Goal: Transaction & Acquisition: Purchase product/service

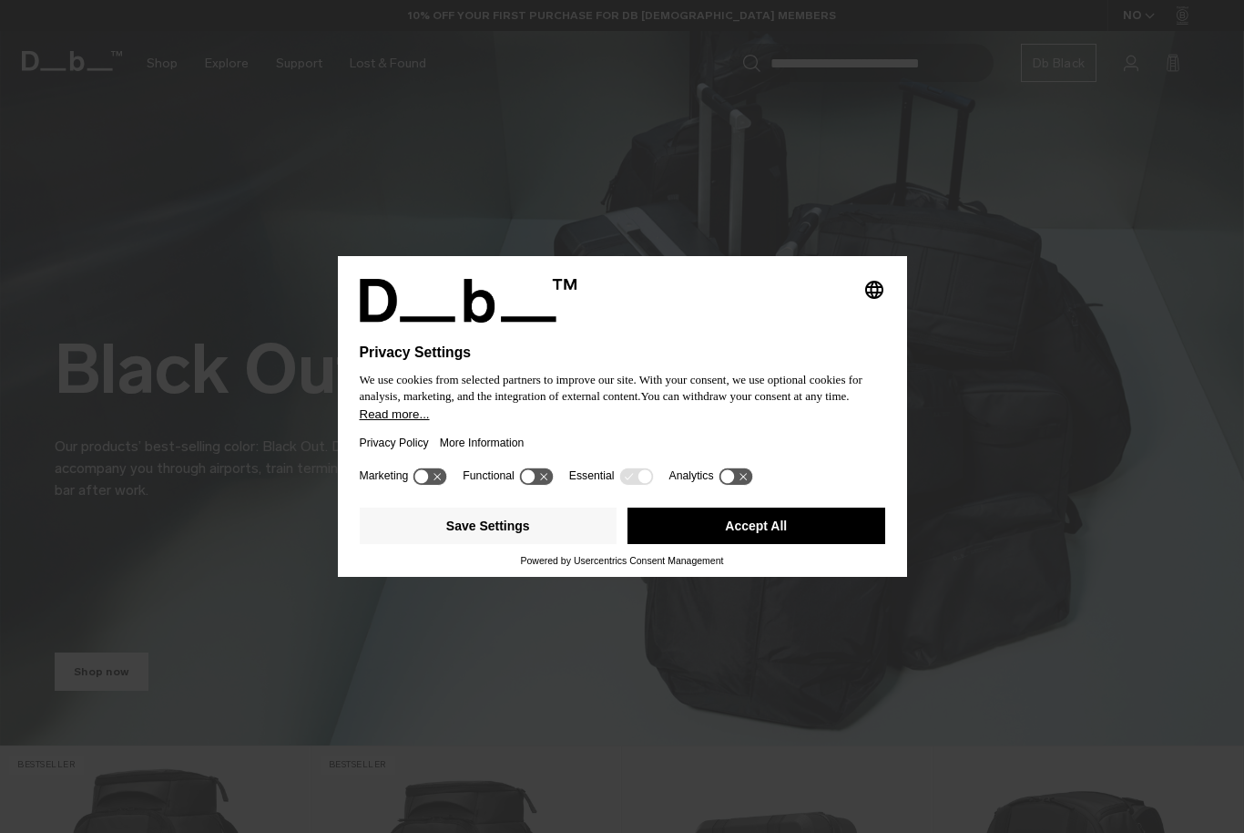
click at [746, 524] on button "Accept All" at bounding box center [757, 525] width 258 height 36
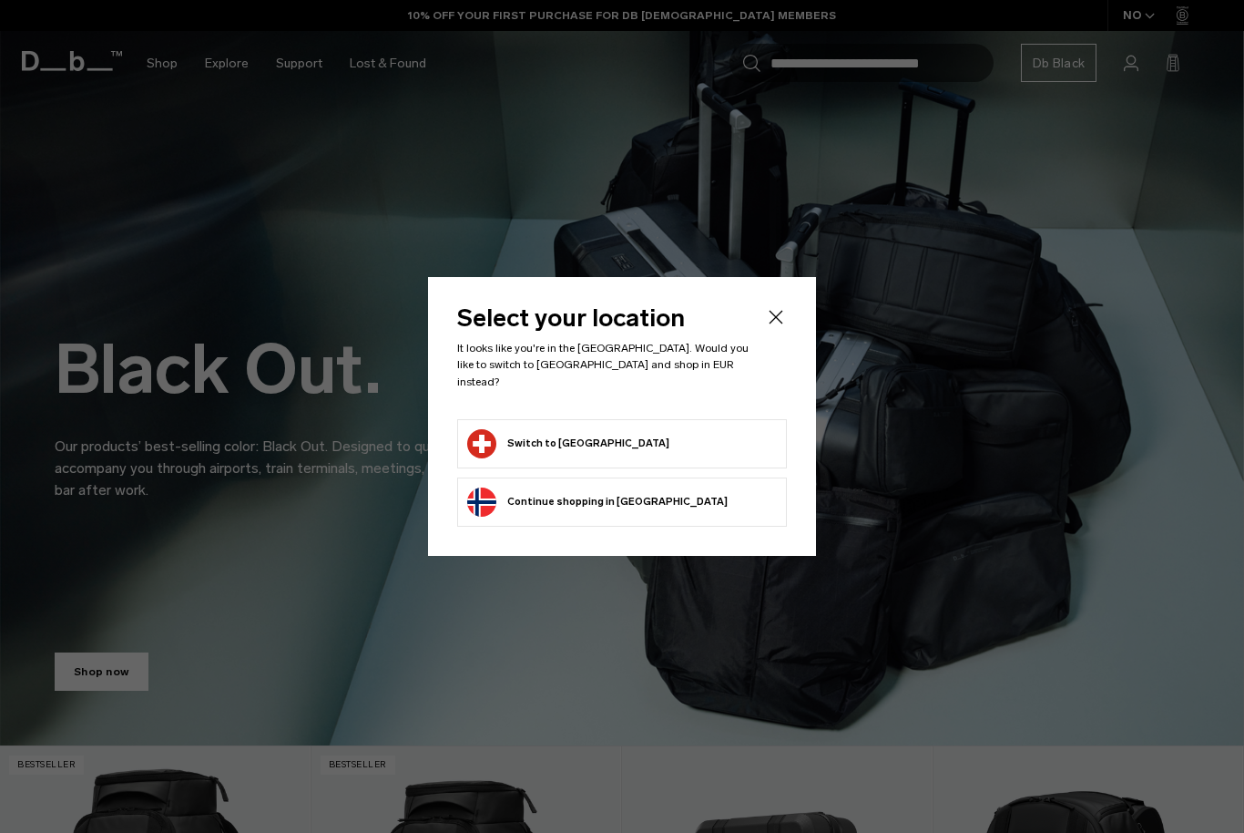
click at [627, 432] on form "Switch to Switzerland" at bounding box center [622, 443] width 310 height 29
click at [543, 435] on button "Switch to Switzerland" at bounding box center [568, 443] width 202 height 29
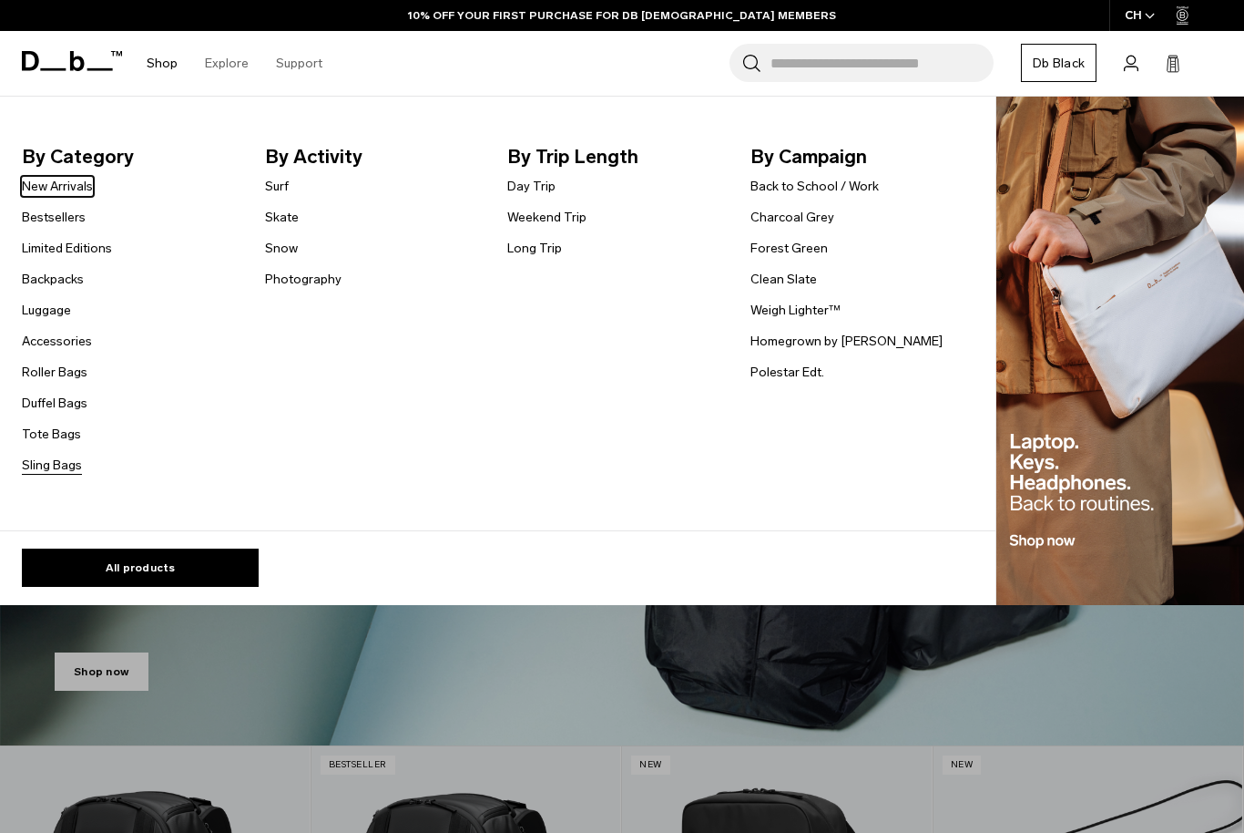
click at [54, 456] on link "Sling Bags" at bounding box center [52, 465] width 60 height 19
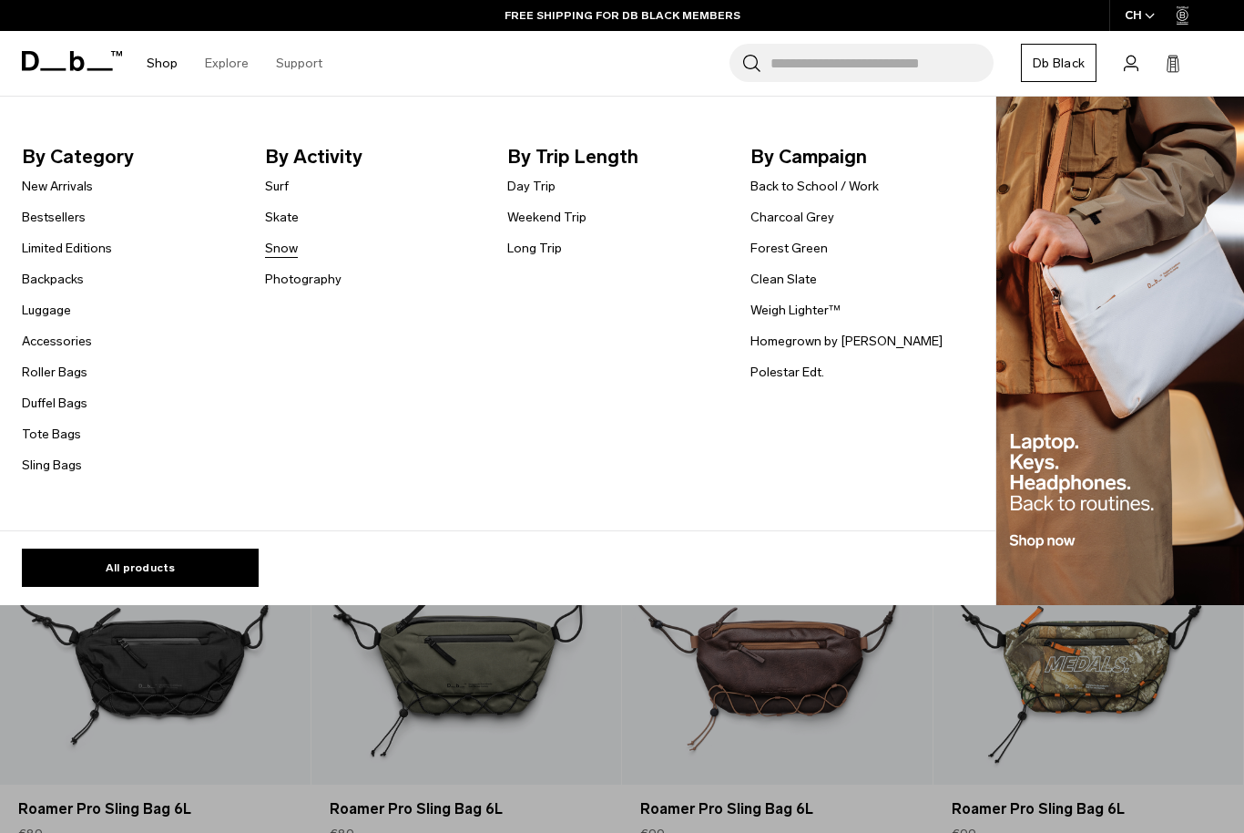
click at [277, 251] on link "Snow" at bounding box center [281, 248] width 33 height 19
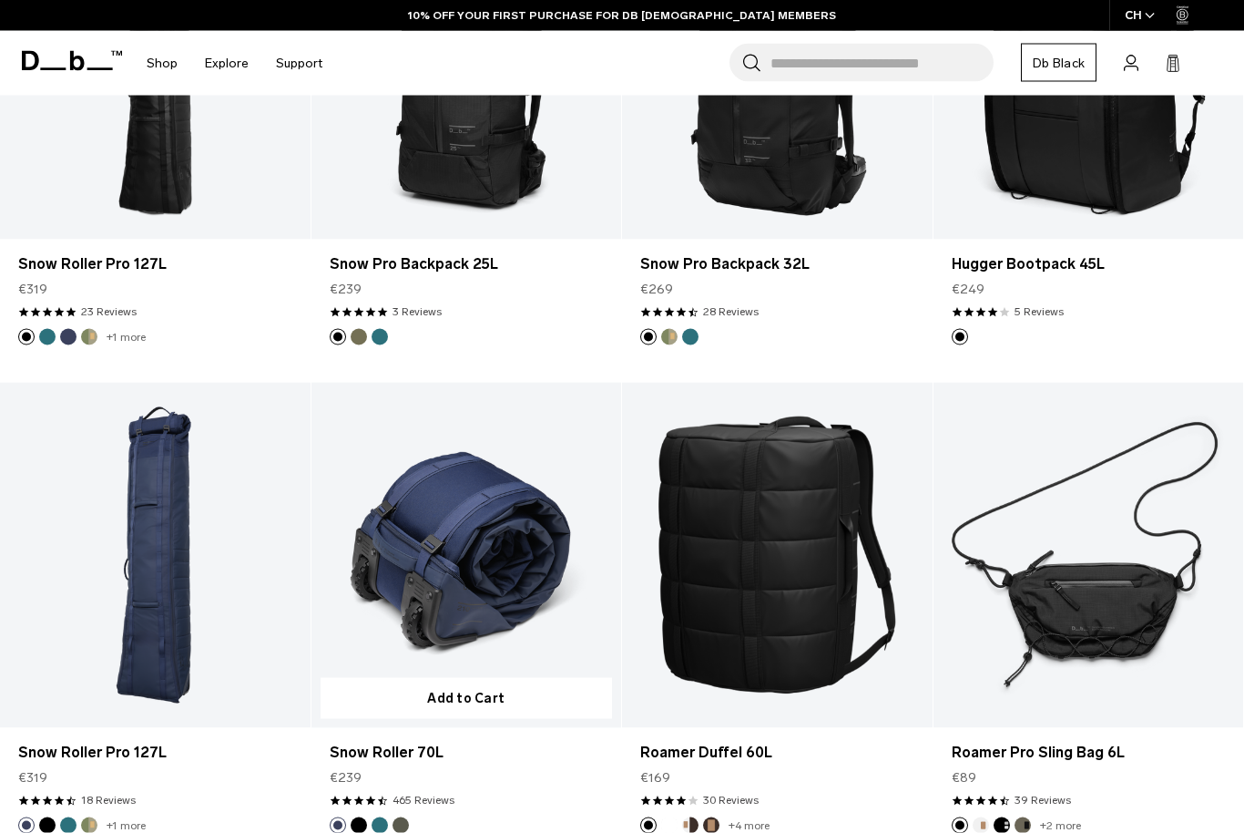
scroll to position [577, 0]
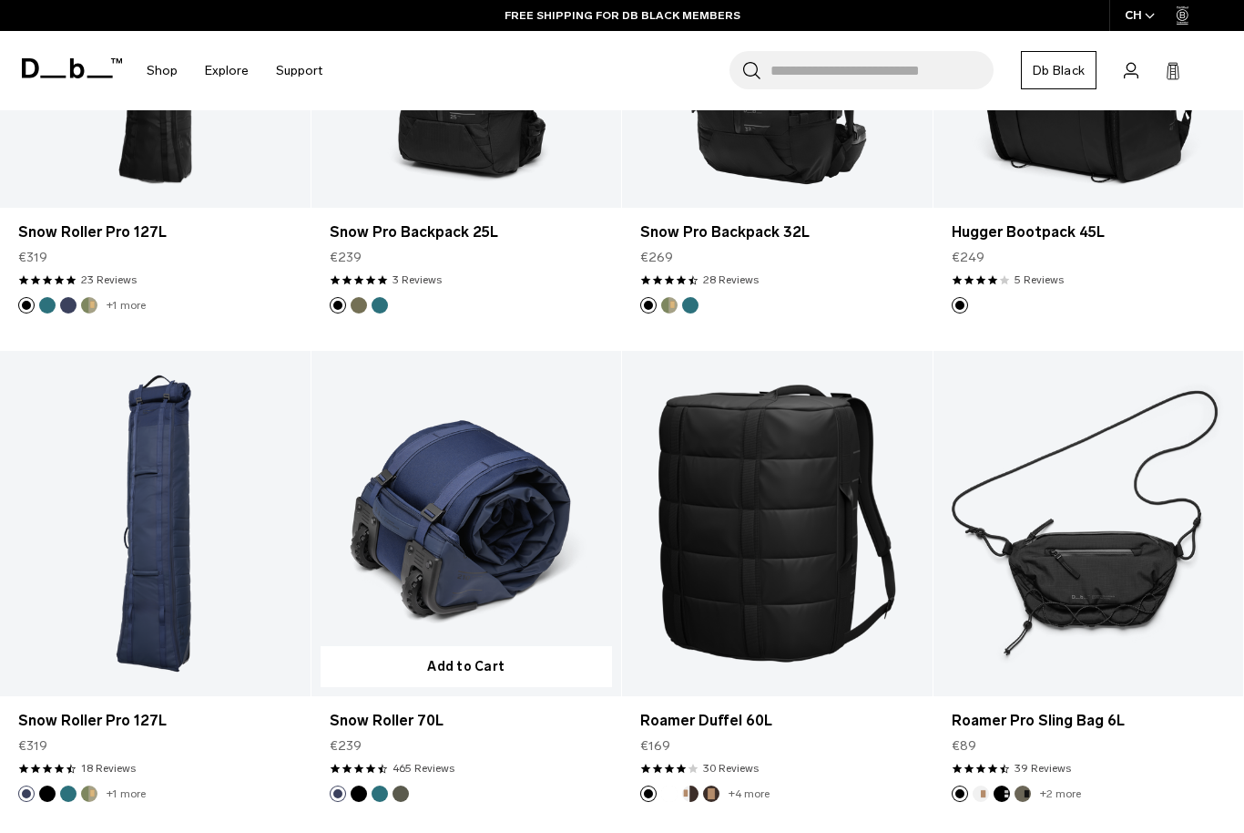
click at [487, 441] on link "Snow Roller 70L" at bounding box center [467, 523] width 311 height 344
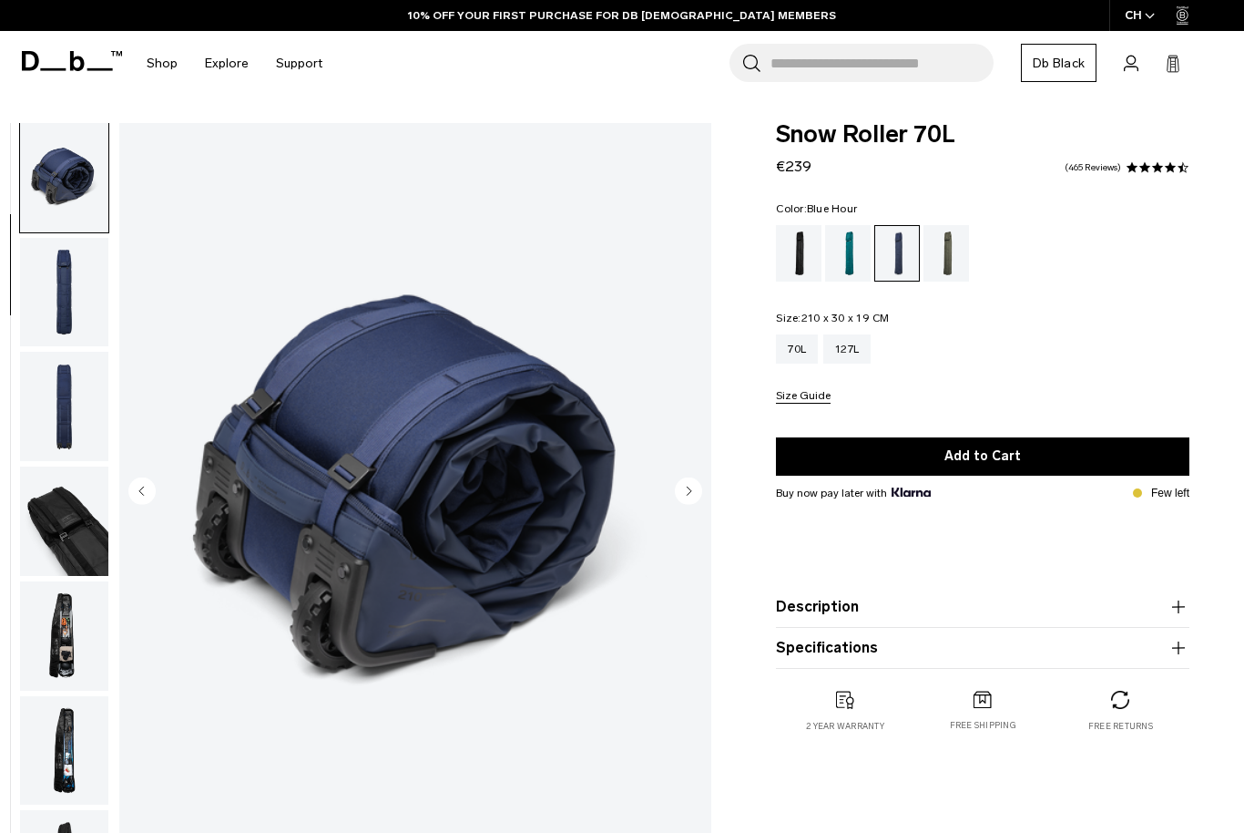
click at [692, 488] on circle "Next slide" at bounding box center [688, 490] width 27 height 27
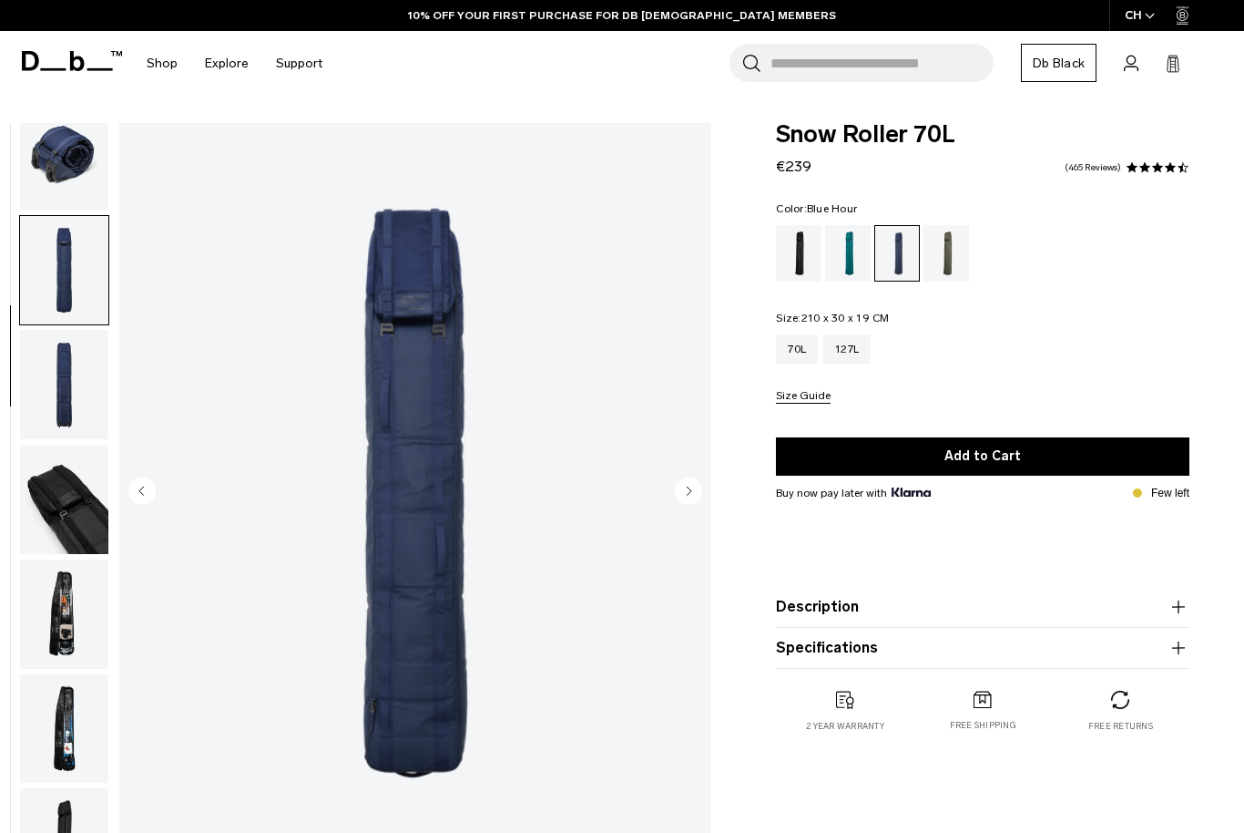
scroll to position [180, 0]
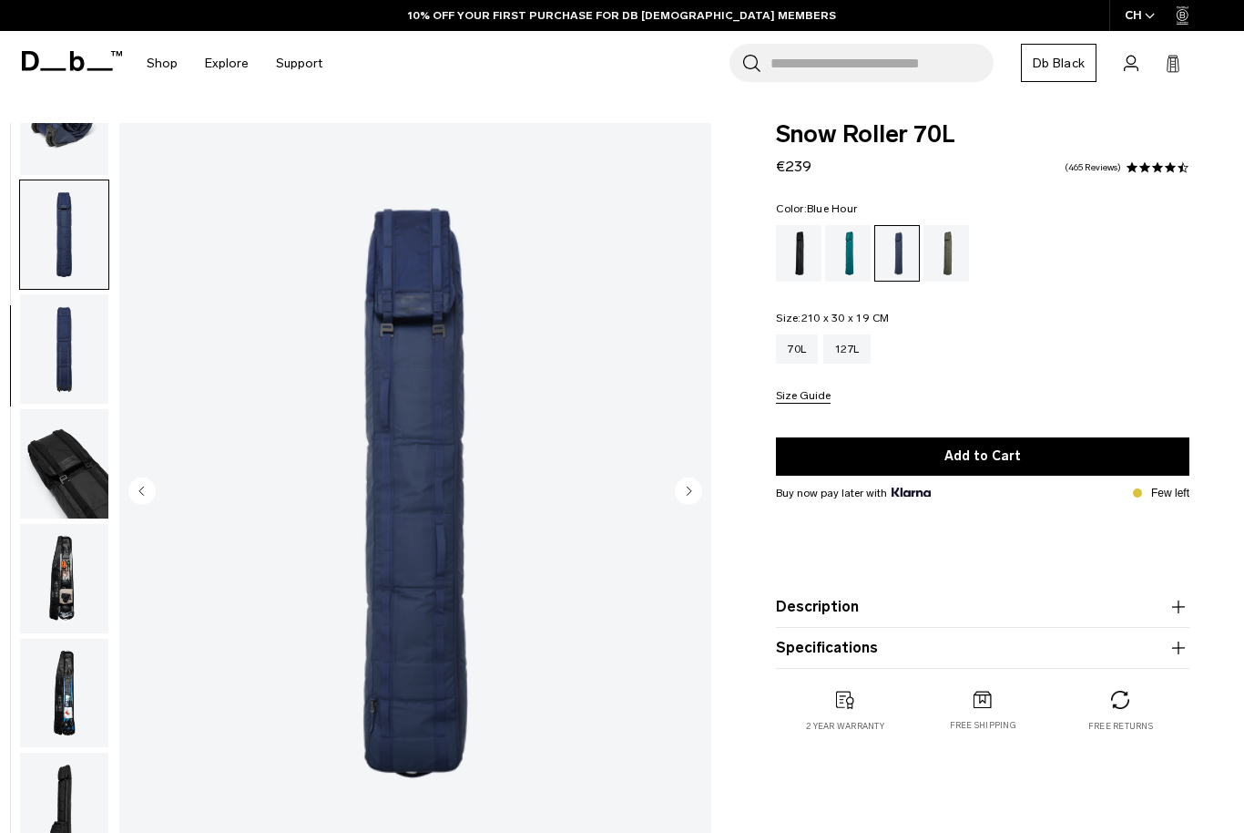
click at [692, 488] on circle "Next slide" at bounding box center [688, 490] width 27 height 27
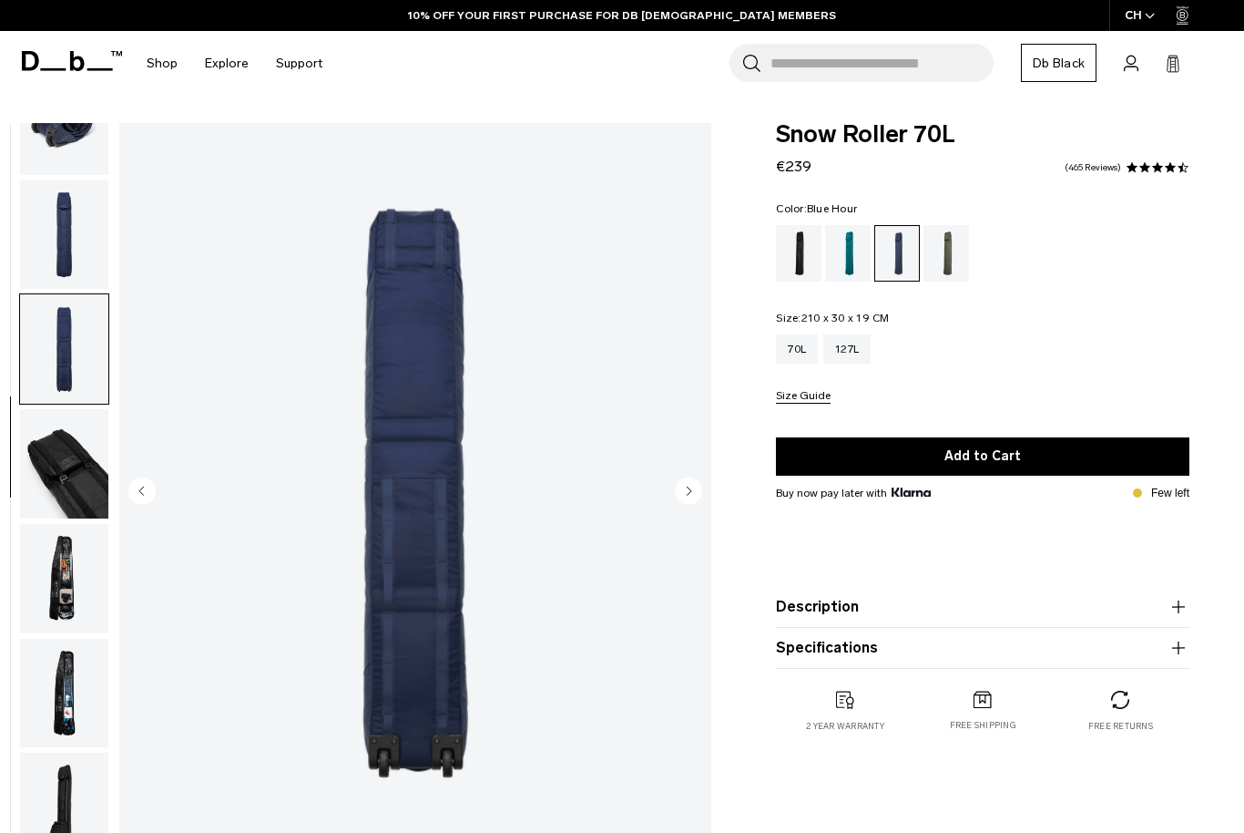
click at [692, 488] on circle "Next slide" at bounding box center [688, 490] width 27 height 27
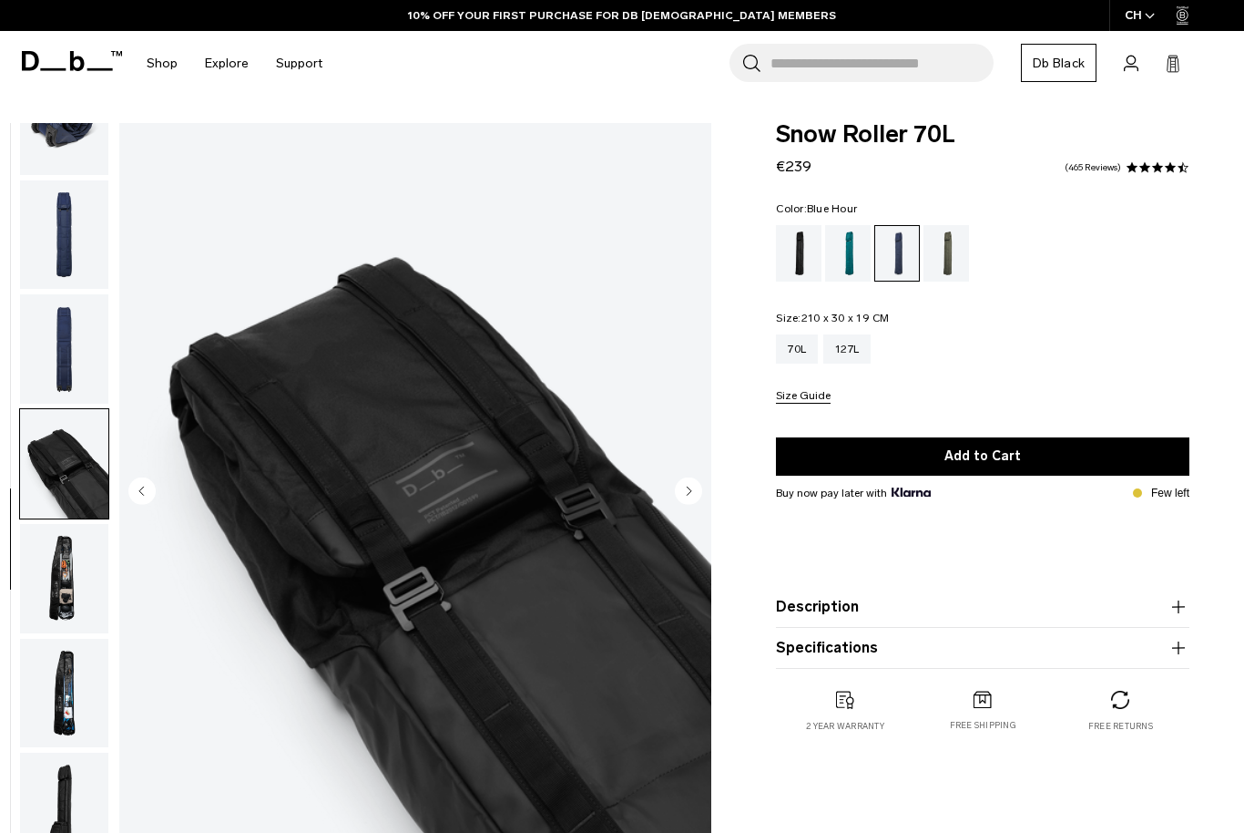
click at [692, 488] on circle "Next slide" at bounding box center [688, 490] width 27 height 27
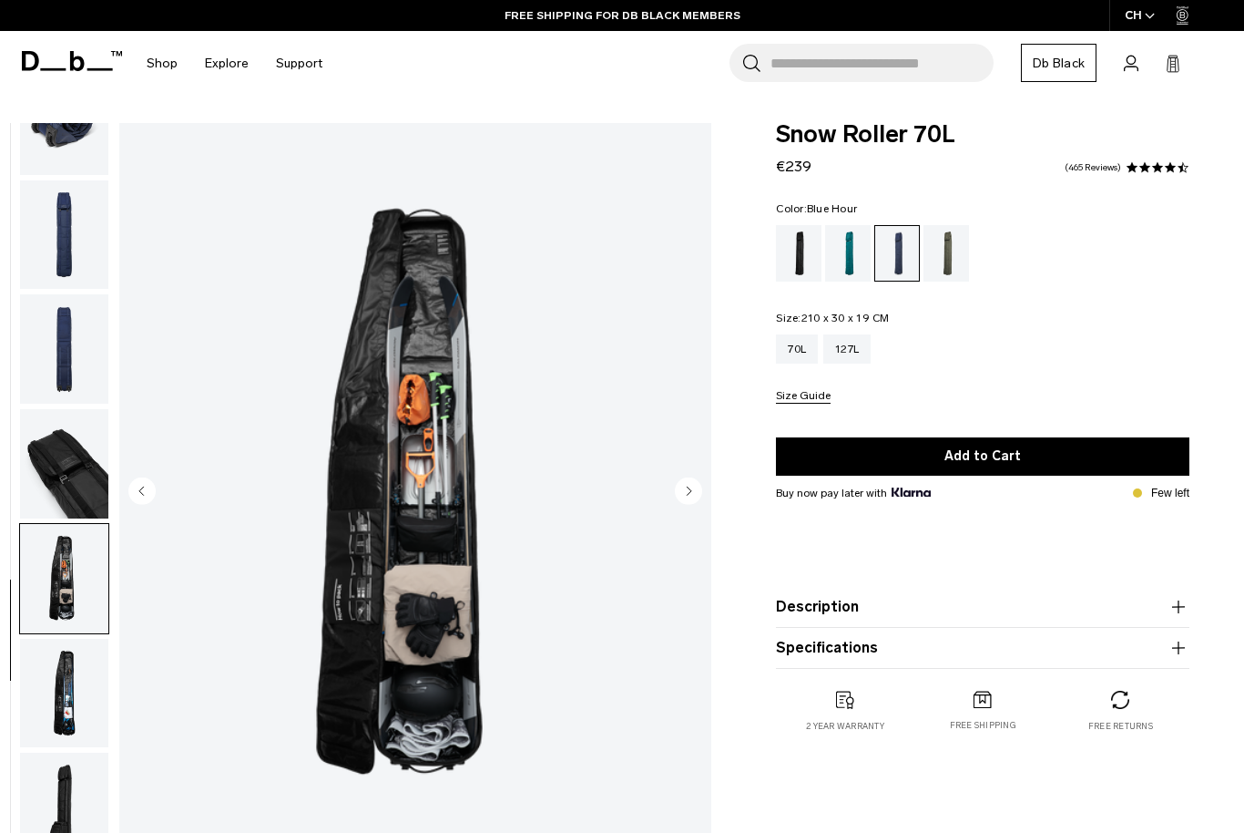
click at [692, 488] on html "Skip to content BUY NOW, PAY LATER WITH [PERSON_NAME] 10% OFF YOUR FIRST PURCHA…" at bounding box center [622, 416] width 1244 height 833
click at [692, 489] on circle "Next slide" at bounding box center [688, 490] width 27 height 27
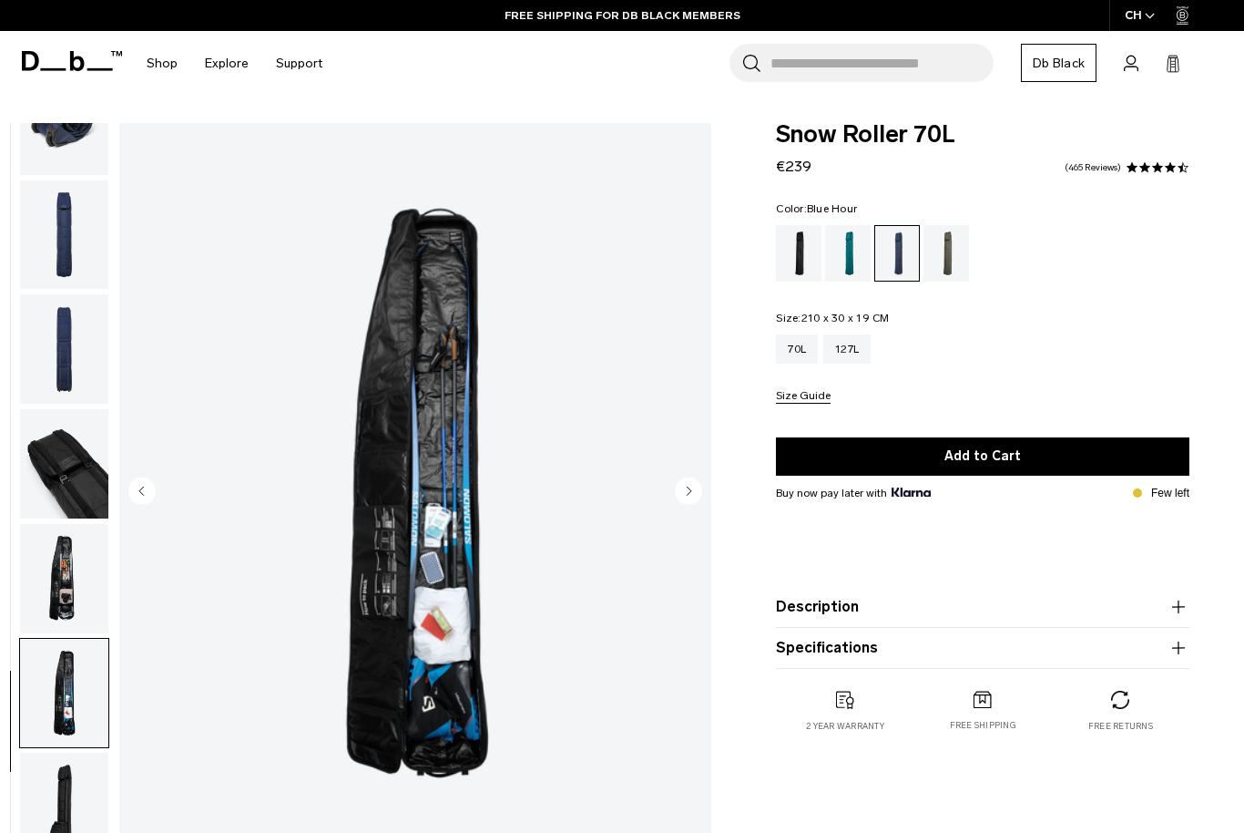
click at [692, 488] on circle "Next slide" at bounding box center [688, 490] width 27 height 27
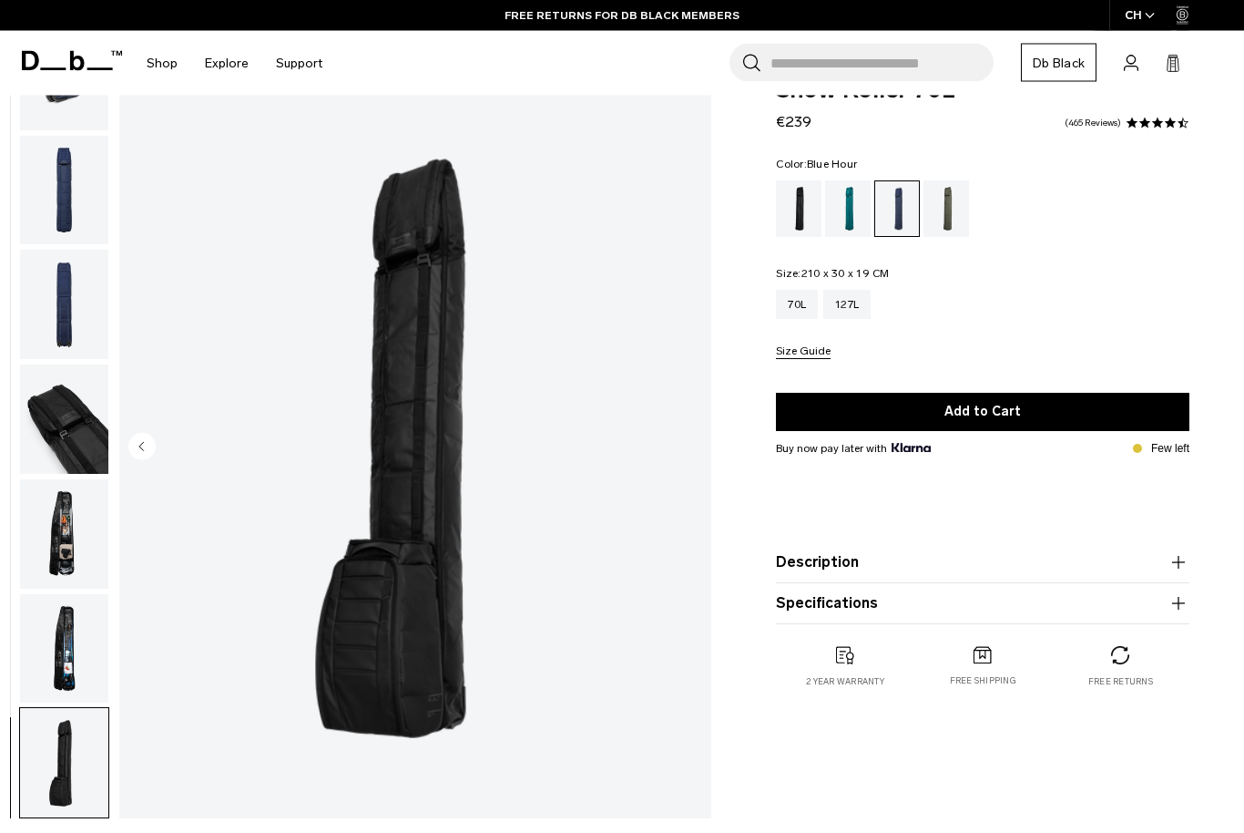
scroll to position [97, 0]
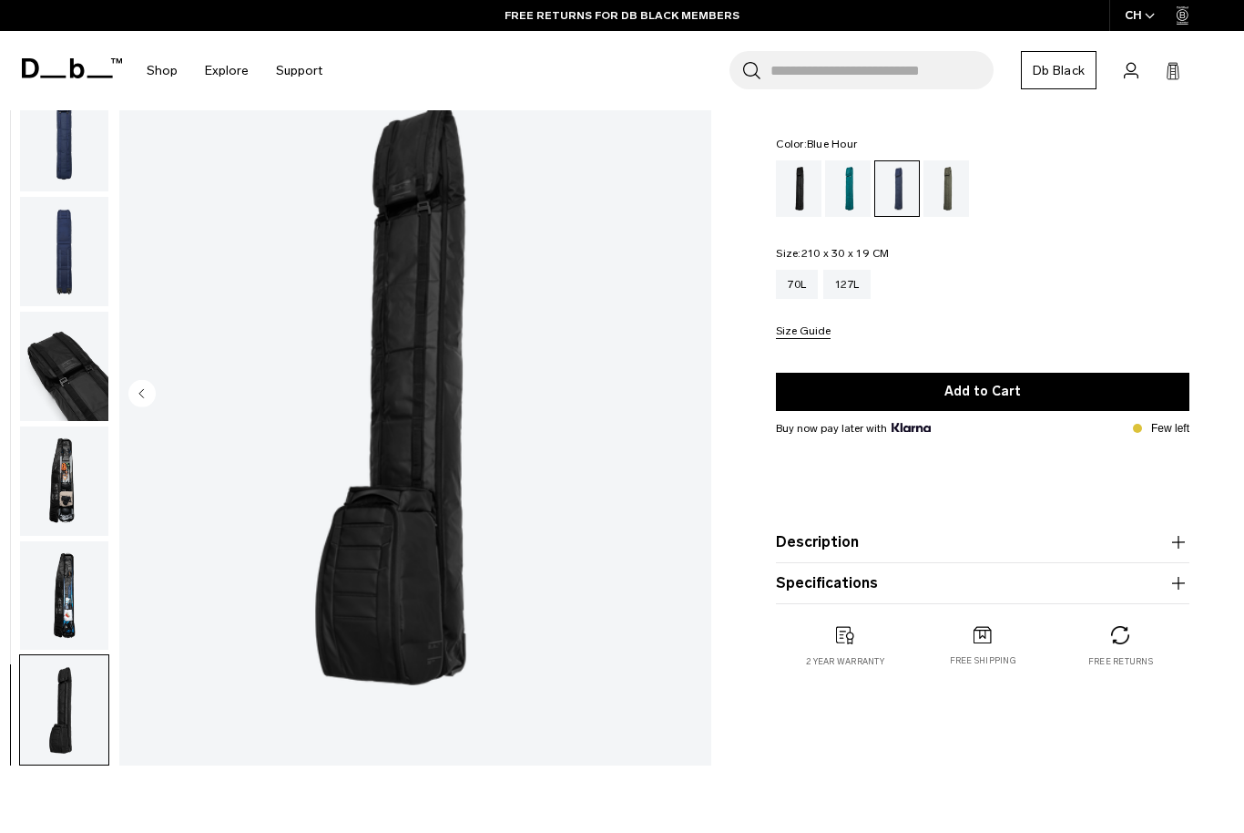
click at [43, 478] on img "button" at bounding box center [64, 480] width 88 height 109
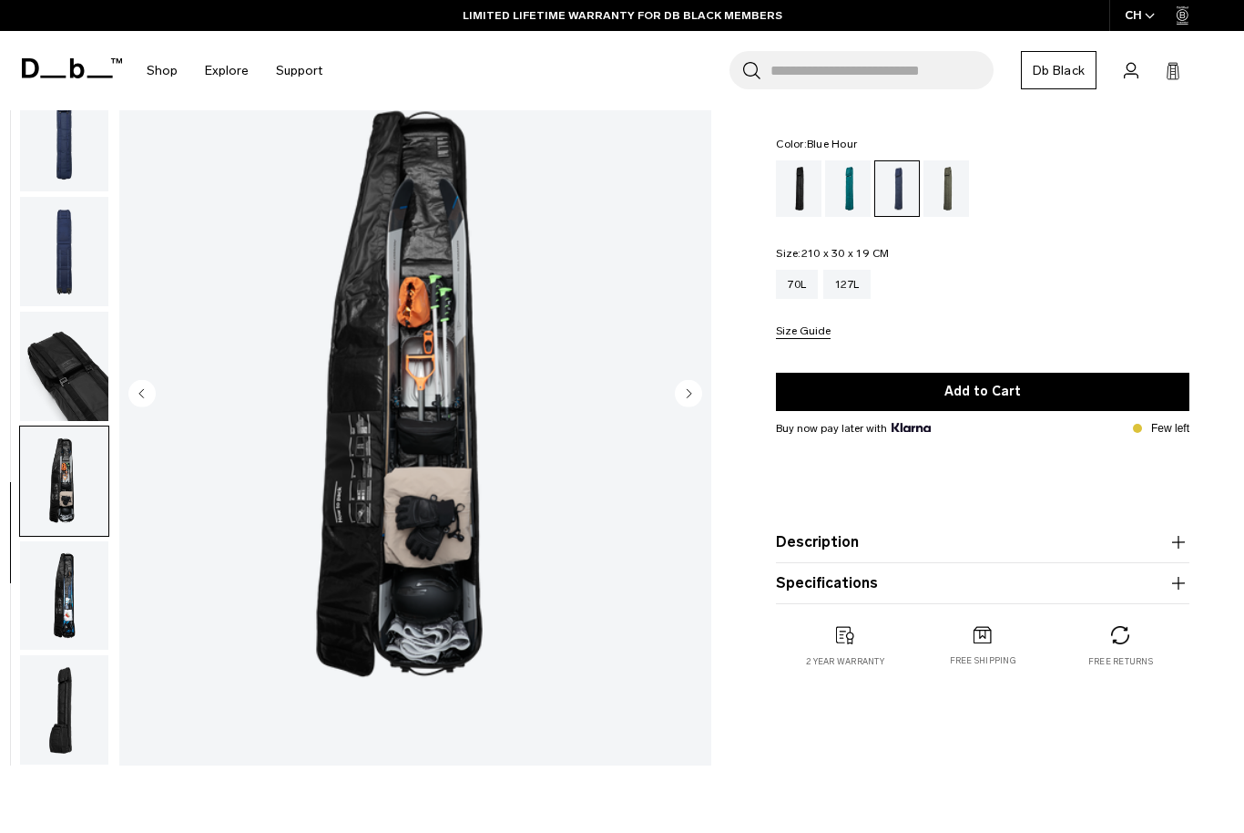
click at [77, 314] on img "button" at bounding box center [64, 366] width 88 height 109
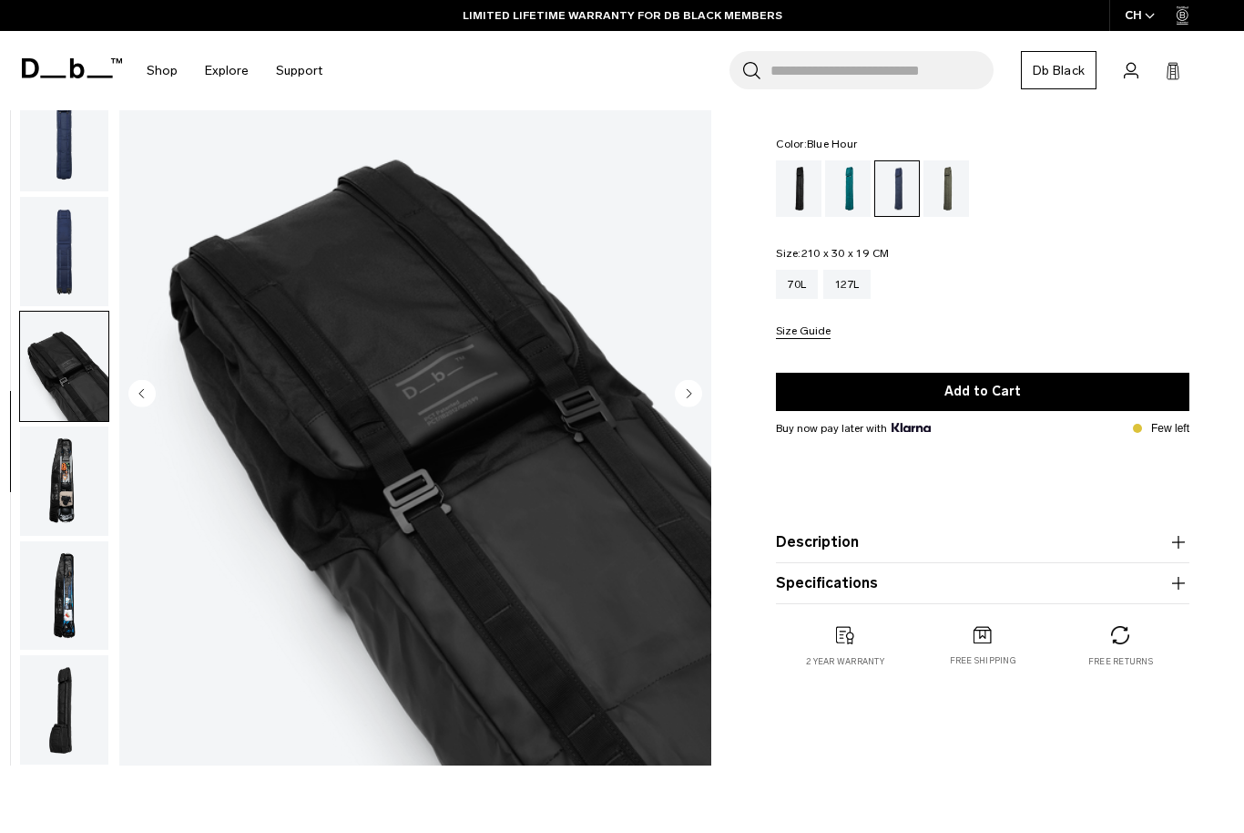
click at [84, 241] on img "button" at bounding box center [64, 251] width 88 height 109
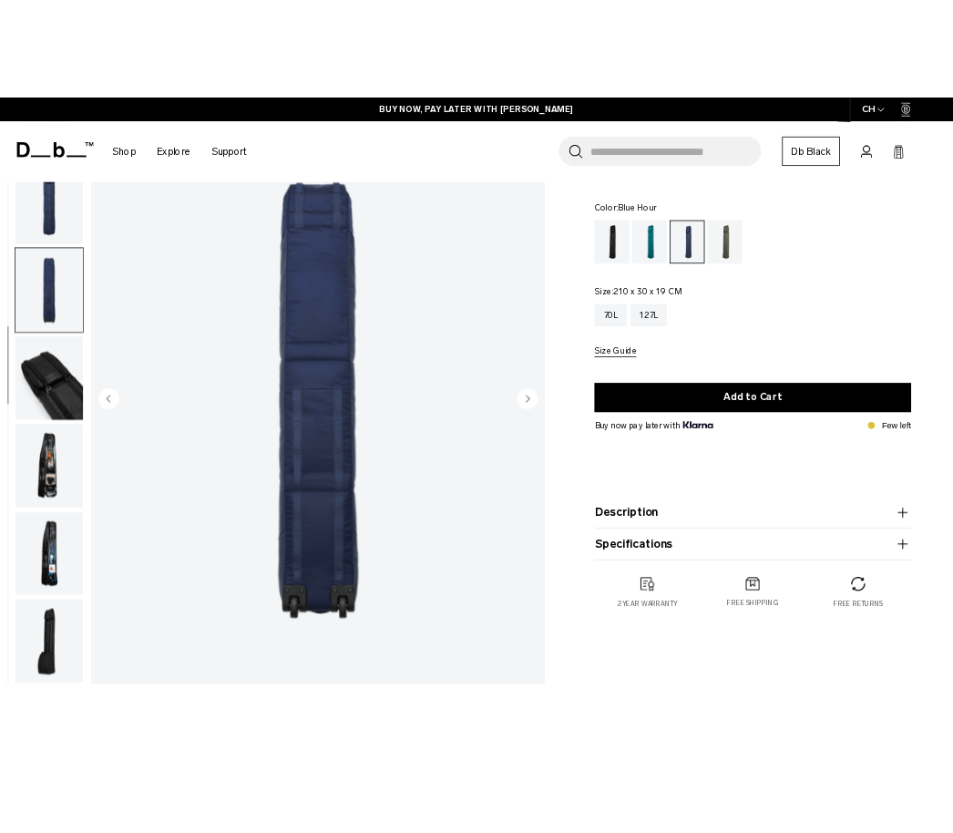
scroll to position [0, 0]
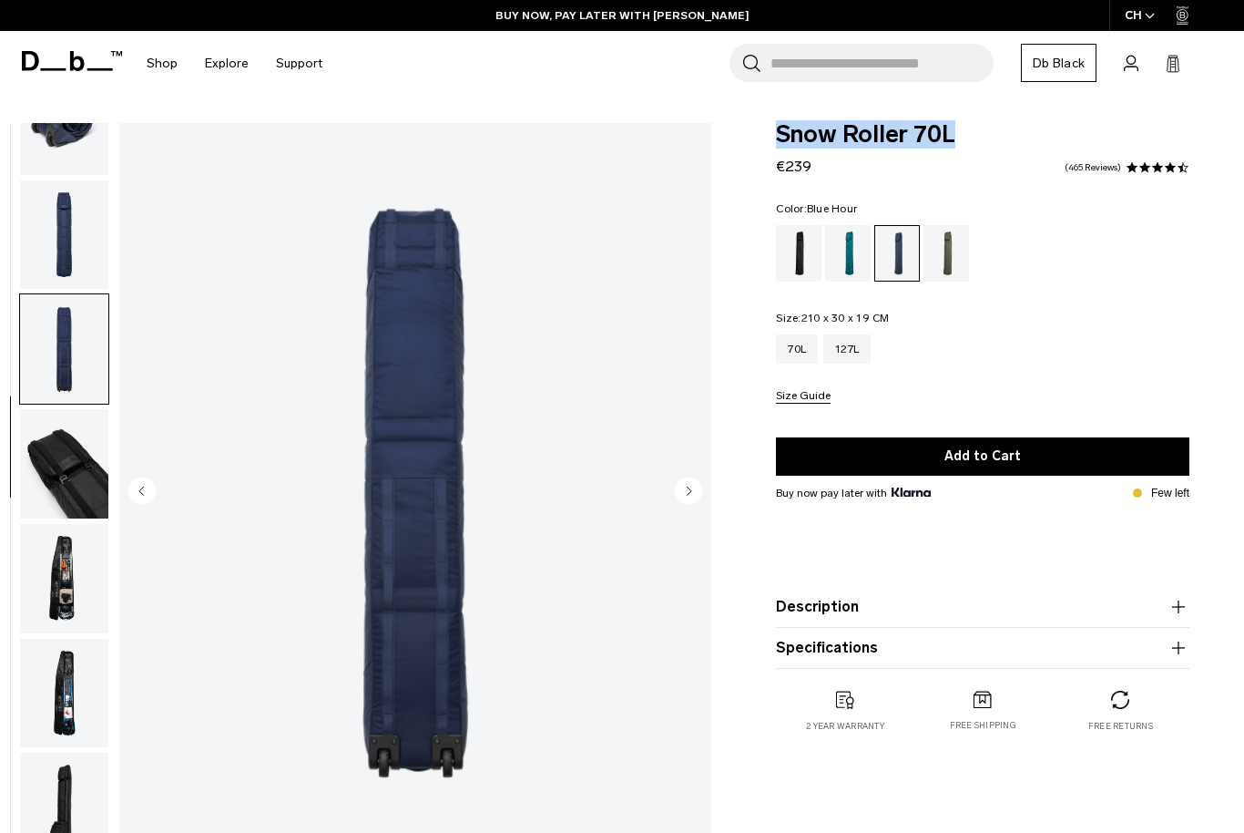
drag, startPoint x: 971, startPoint y: 133, endPoint x: 778, endPoint y: 134, distance: 193.1
click at [778, 134] on span "Snow Roller 70L" at bounding box center [983, 135] width 414 height 24
copy span "Snow Roller 70L"
